Goal: Task Accomplishment & Management: Manage account settings

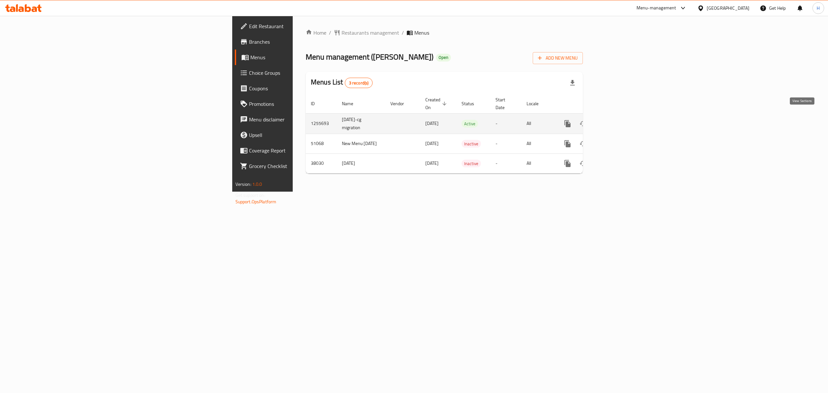
click at [618, 120] on icon "enhanced table" at bounding box center [614, 124] width 8 height 8
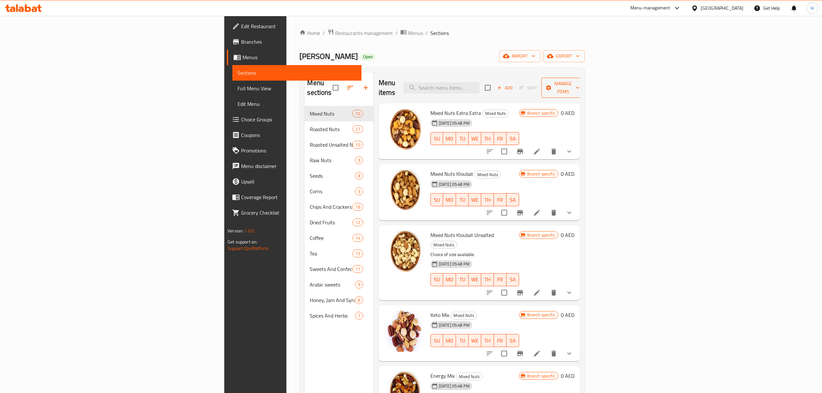
click at [579, 82] on span "Manage items" at bounding box center [562, 88] width 33 height 16
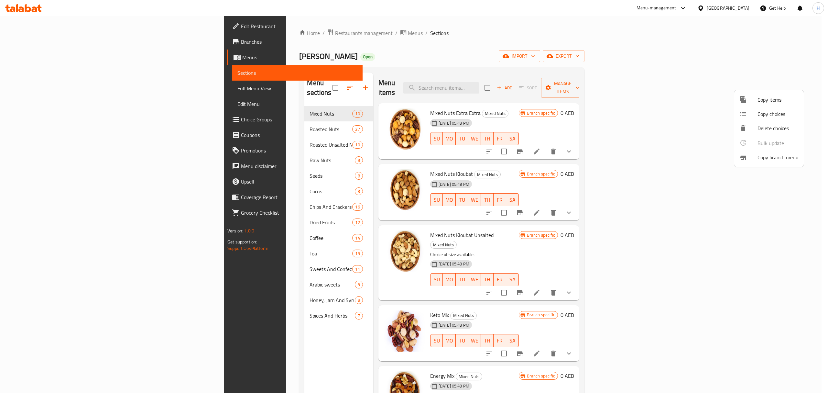
click at [769, 154] on span "Copy branch menu" at bounding box center [778, 157] width 41 height 8
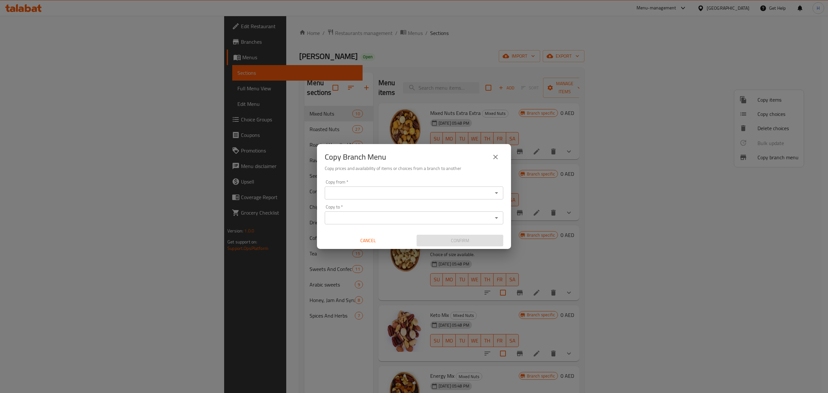
click at [365, 195] on input "Copy from   *" at bounding box center [409, 192] width 164 height 9
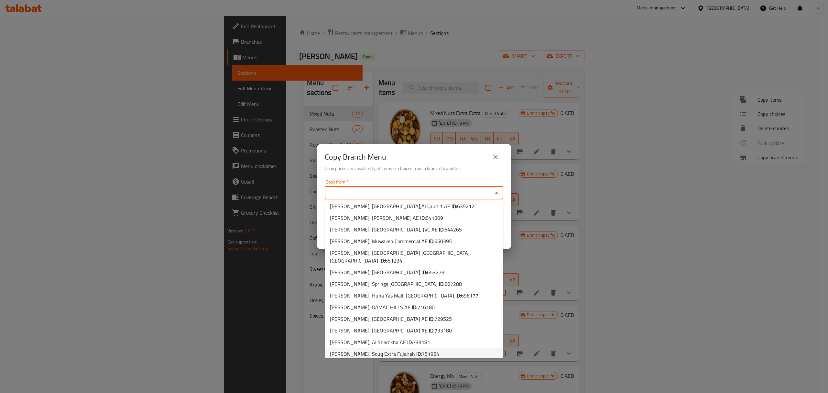
scroll to position [477, 0]
click at [413, 372] on span "768292" at bounding box center [421, 377] width 17 height 10
type input "Al Rifai, Al Khawaneej 2"
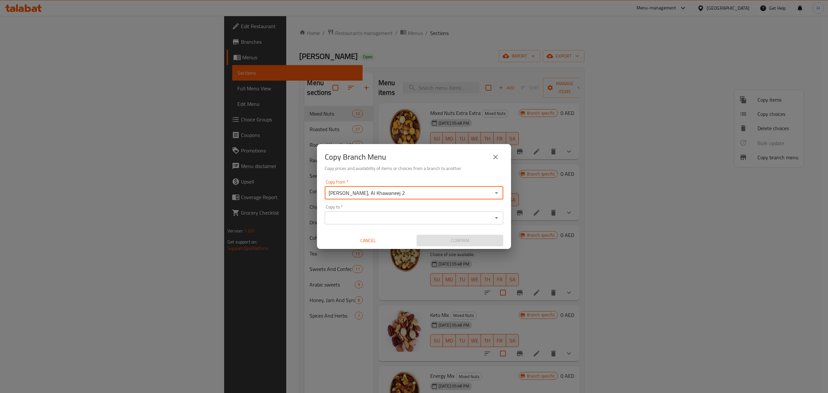
click at [388, 220] on input "Copy to   *" at bounding box center [409, 217] width 164 height 9
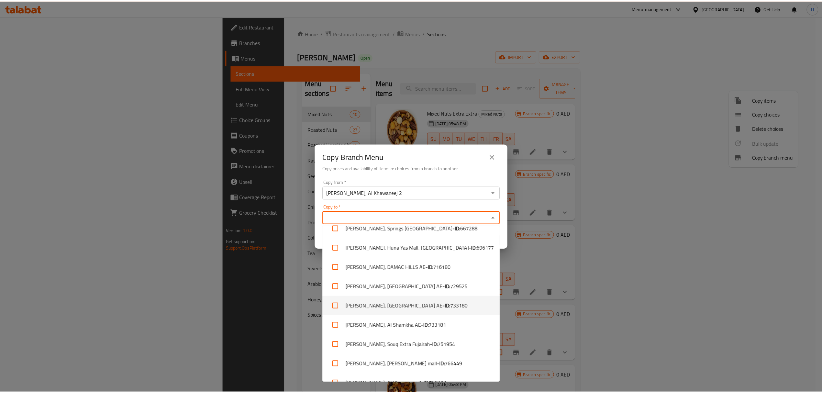
scroll to position [896, 0]
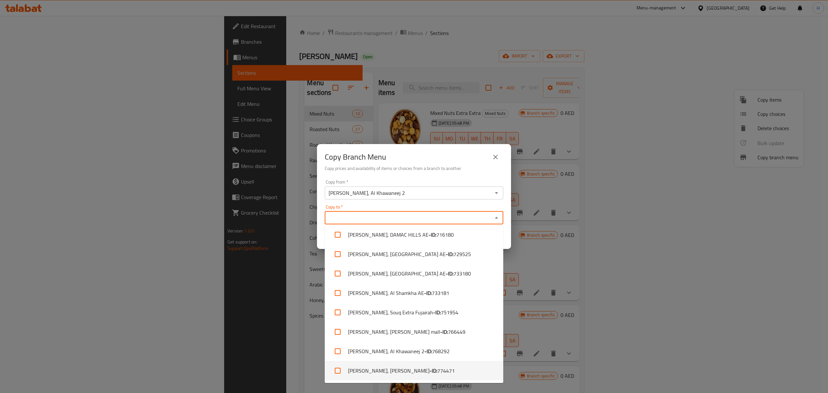
click at [420, 368] on li "Al Rifai, Meadows - ID: 774471" at bounding box center [414, 370] width 179 height 19
checkbox input "true"
click at [511, 235] on div "Copy Branch Menu Copy prices and availability of items or choices from a branch…" at bounding box center [414, 196] width 828 height 393
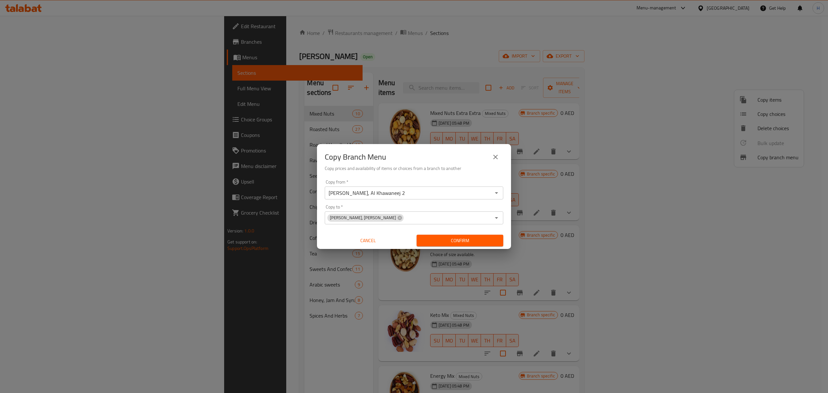
click at [490, 237] on span "Confirm" at bounding box center [460, 240] width 76 height 8
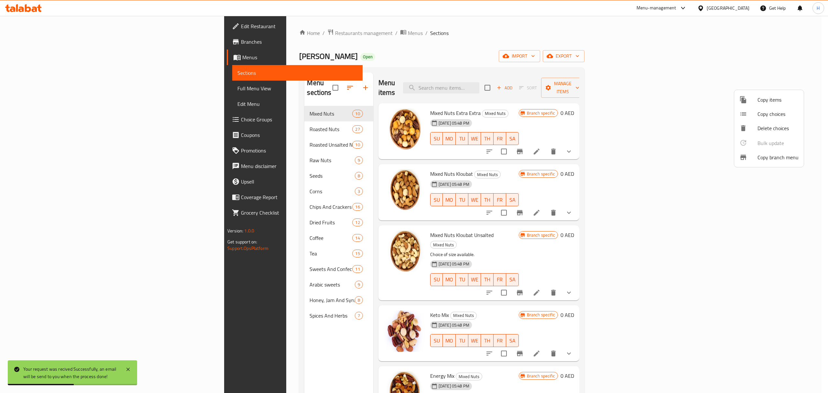
click at [54, 42] on div at bounding box center [414, 196] width 828 height 393
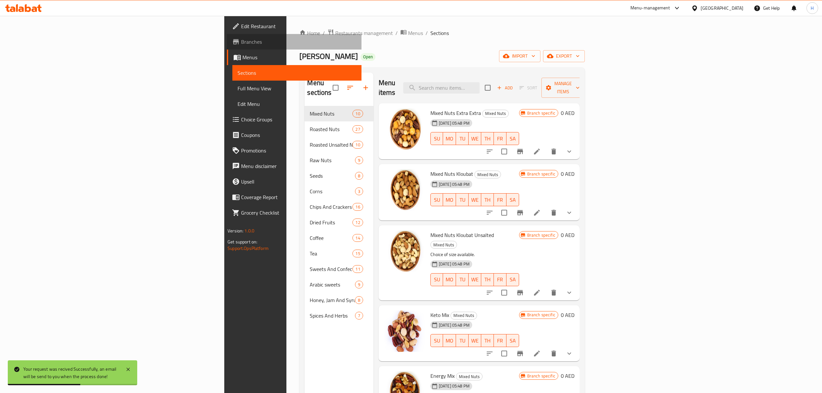
click at [241, 40] on span "Branches" at bounding box center [298, 42] width 115 height 8
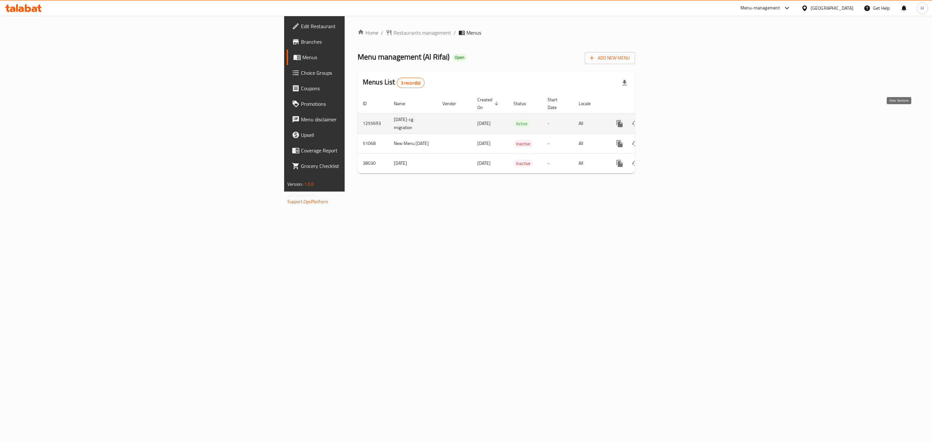
click at [674, 116] on link "enhanced table" at bounding box center [666, 124] width 16 height 16
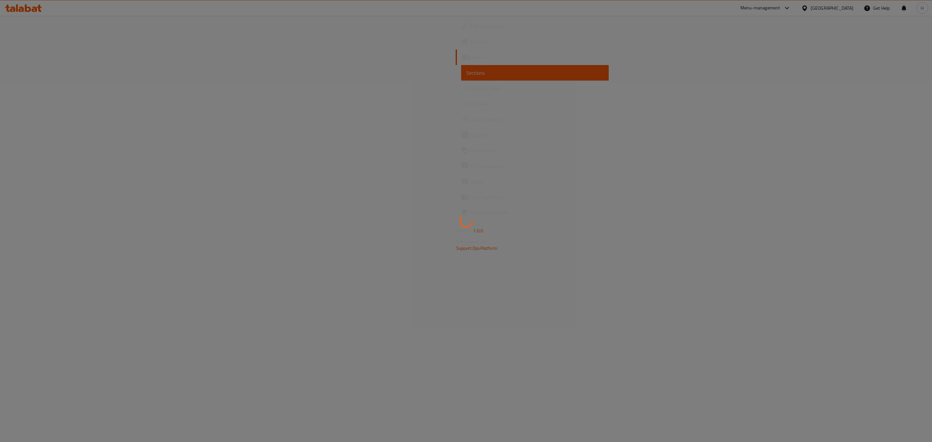
click at [75, 89] on div at bounding box center [466, 221] width 932 height 442
click at [68, 92] on div at bounding box center [466, 221] width 932 height 442
click at [65, 91] on div at bounding box center [466, 221] width 932 height 442
click at [67, 90] on div at bounding box center [466, 221] width 932 height 442
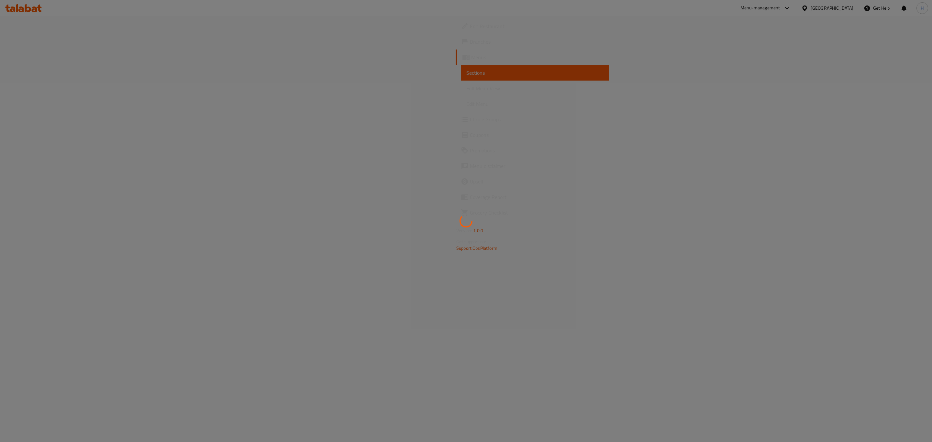
click at [67, 90] on div at bounding box center [466, 221] width 932 height 442
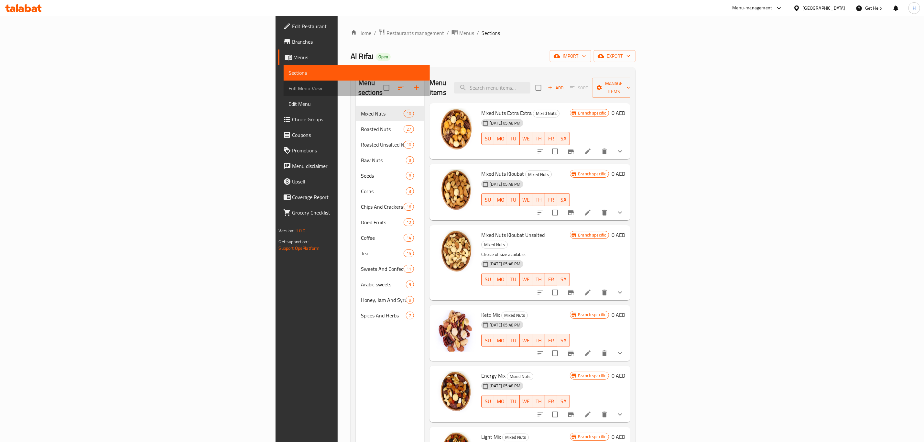
click at [289, 86] on span "Full Menu View" at bounding box center [357, 88] width 136 height 8
click at [284, 81] on link "Full Menu View" at bounding box center [357, 89] width 146 height 16
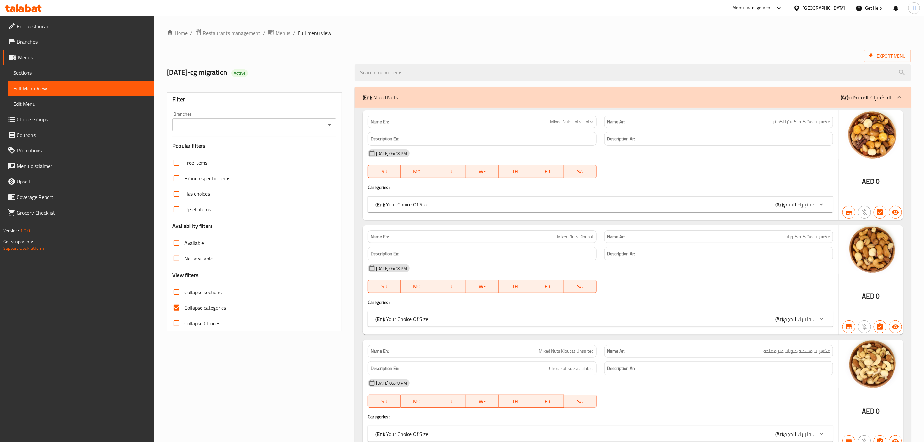
click at [309, 126] on input "Branches" at bounding box center [248, 124] width 149 height 9
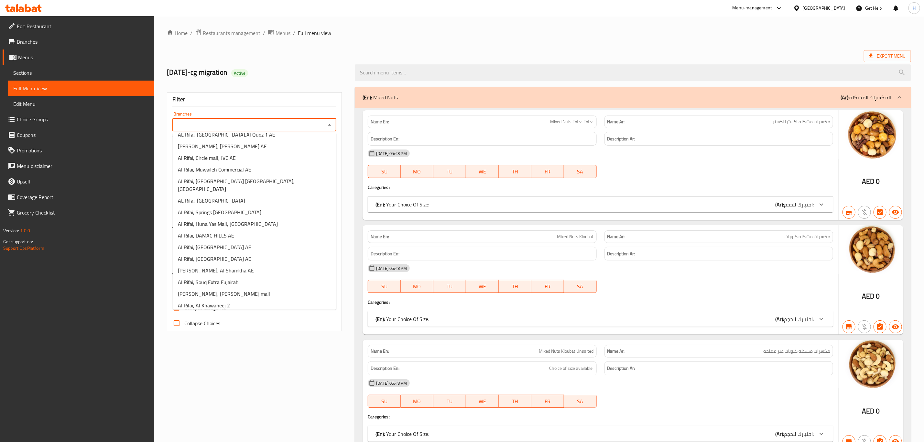
scroll to position [146, 0]
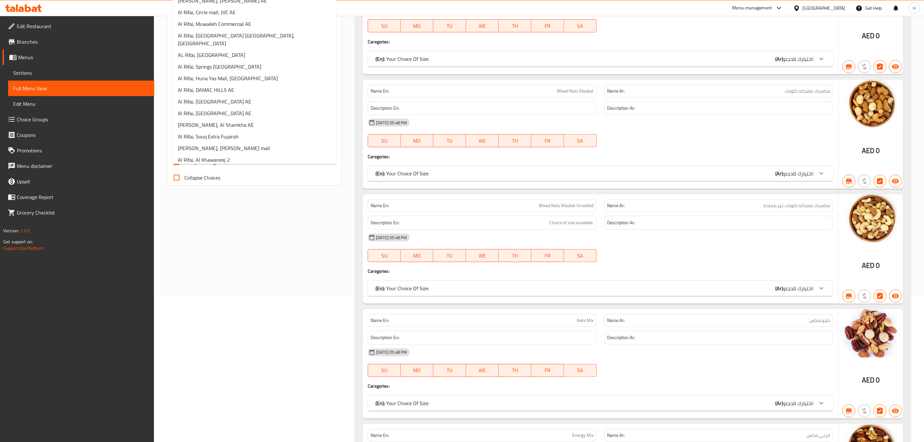
click at [245, 166] on li "Al Rifai, Meadows" at bounding box center [255, 172] width 164 height 12
type input "Al Rifai, Meadows"
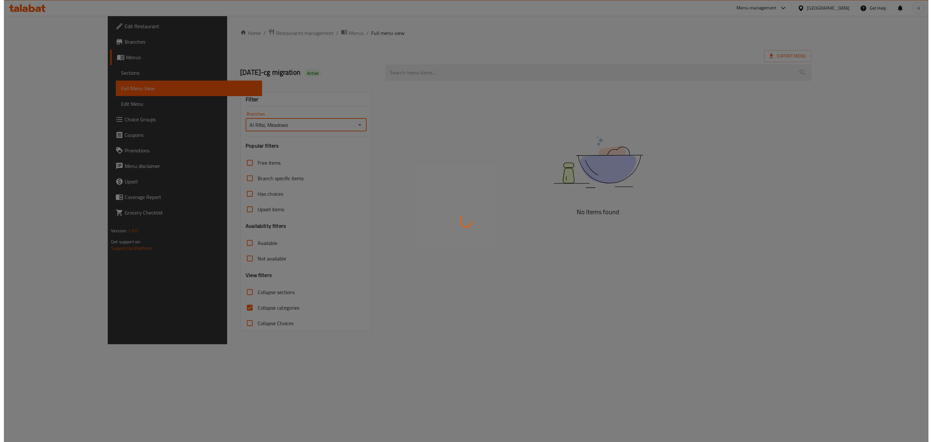
scroll to position [0, 0]
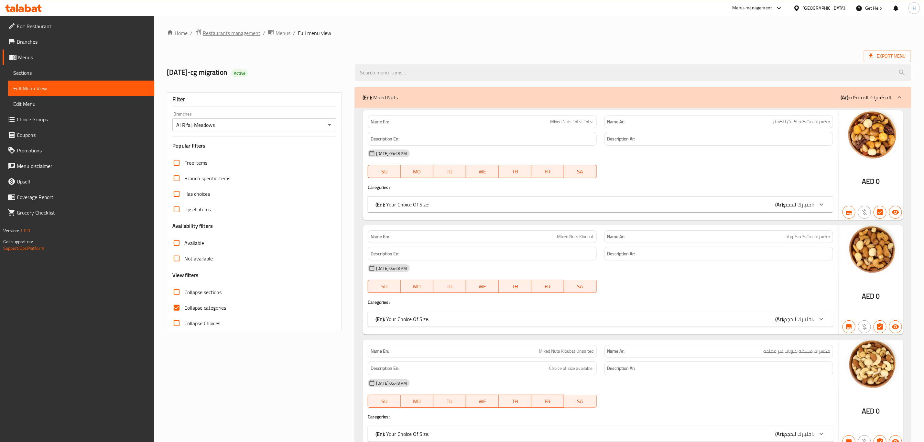
click at [231, 32] on span "Restaurants management" at bounding box center [232, 33] width 58 height 8
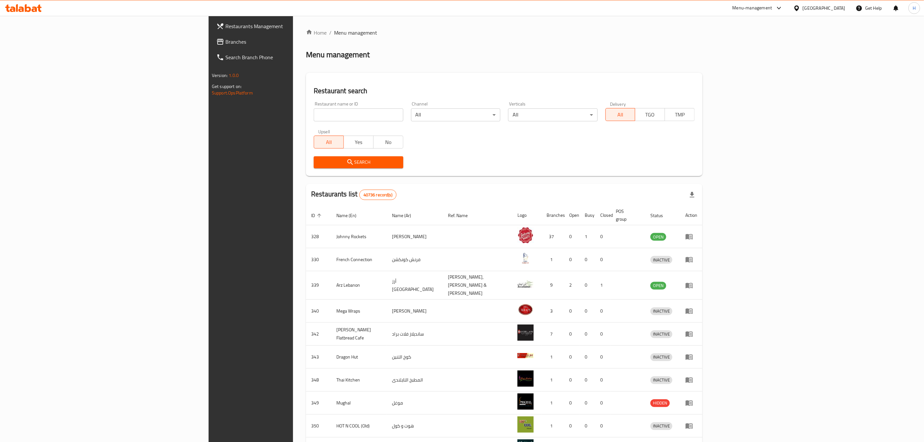
click at [314, 120] on input "search" at bounding box center [358, 114] width 89 height 13
paste input "[GEOGRAPHIC_DATA]"
click at [314, 116] on input "[GEOGRAPHIC_DATA]" at bounding box center [358, 114] width 89 height 13
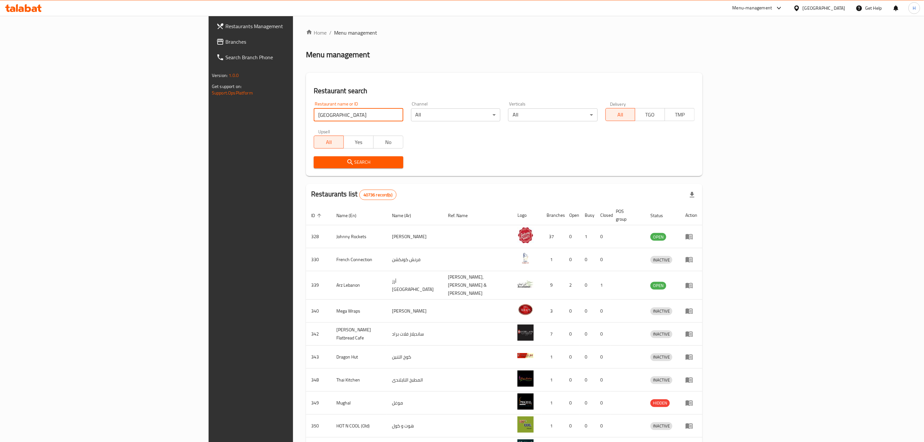
paste input "caramalize Sweet & Candies, [GEOGRAPHIC_DATA]"
drag, startPoint x: 239, startPoint y: 115, endPoint x: 555, endPoint y: 160, distance: 319.5
click at [555, 160] on div "Restaurant name or ID caramalize Sweet & Candies, [GEOGRAPHIC_DATA] Restaurant …" at bounding box center [504, 135] width 389 height 74
click button "Search" at bounding box center [358, 162] width 89 height 12
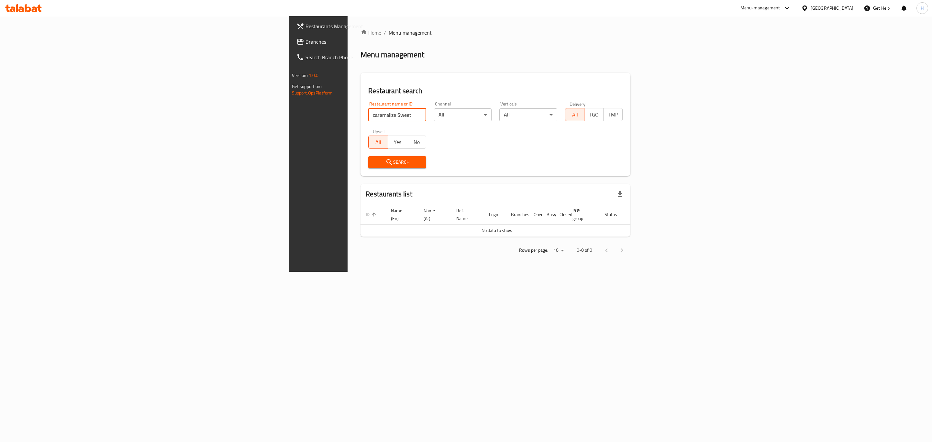
click button "Search" at bounding box center [397, 162] width 58 height 12
type input "caramalize"
click button "Search" at bounding box center [397, 162] width 58 height 12
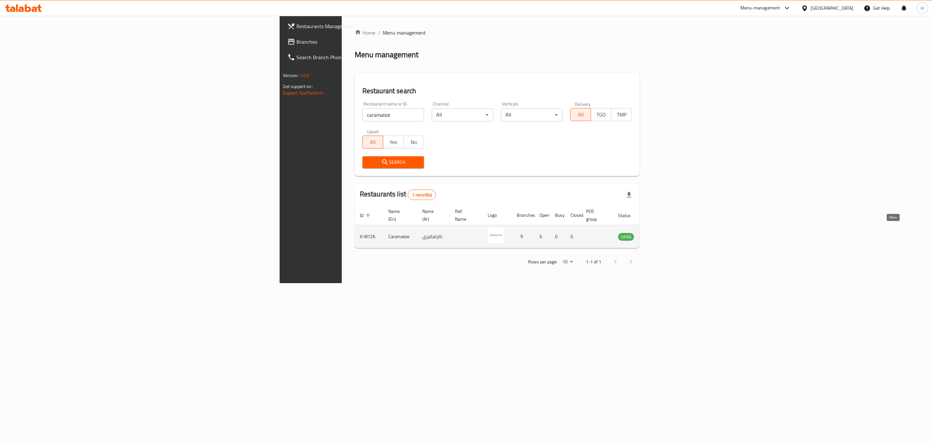
click at [660, 233] on icon "enhanced table" at bounding box center [656, 237] width 8 height 8
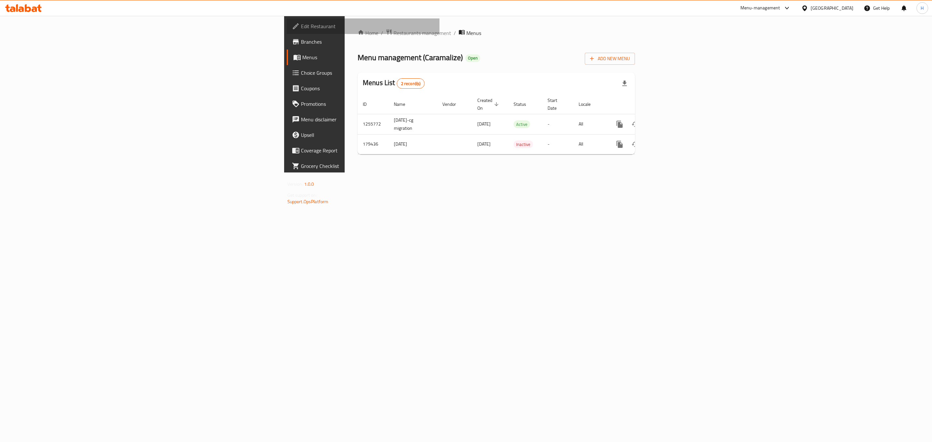
click at [287, 32] on link "Edit Restaurant" at bounding box center [363, 26] width 153 height 16
